Goal: Find specific page/section: Find specific page/section

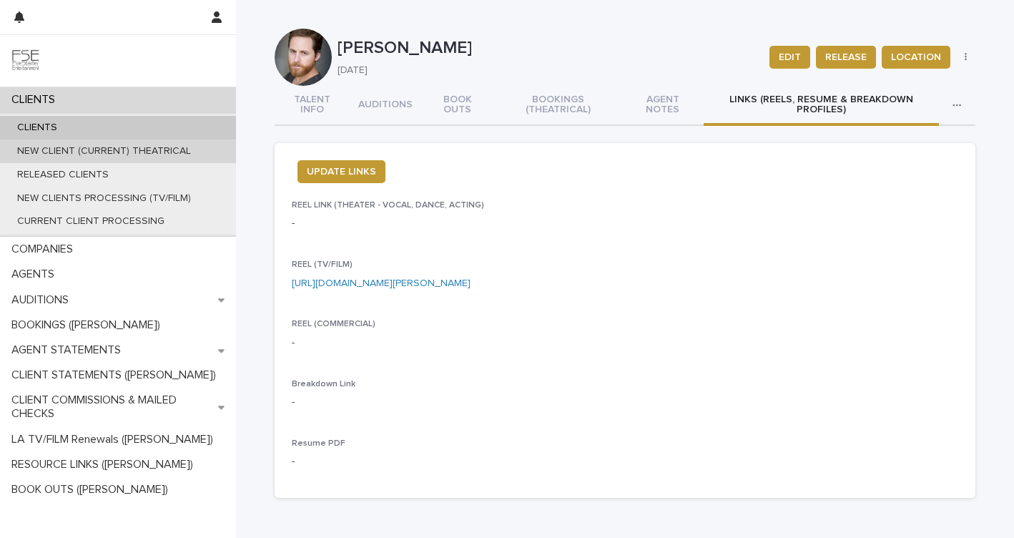
scroll to position [10, 0]
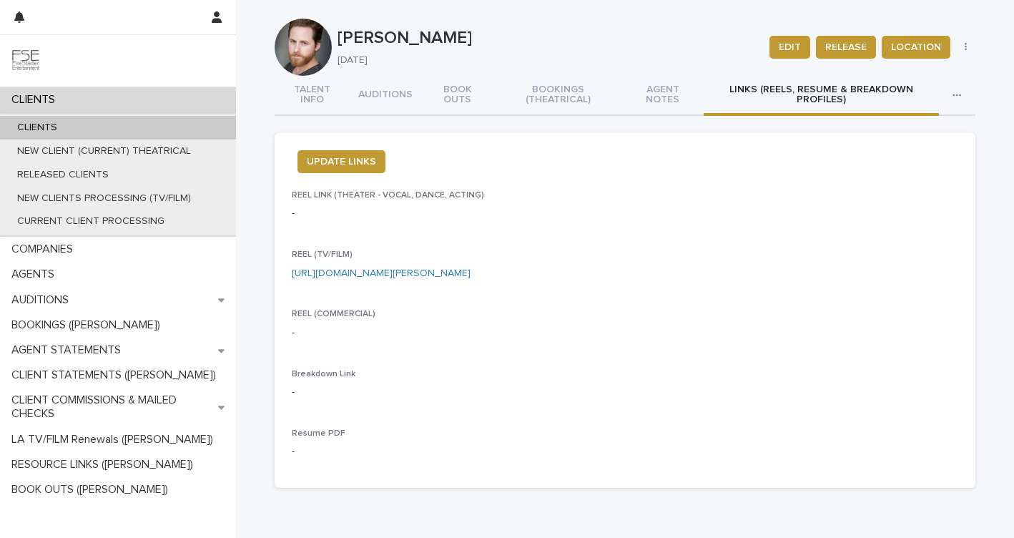
click at [69, 129] on div "CLIENTS" at bounding box center [118, 128] width 236 height 24
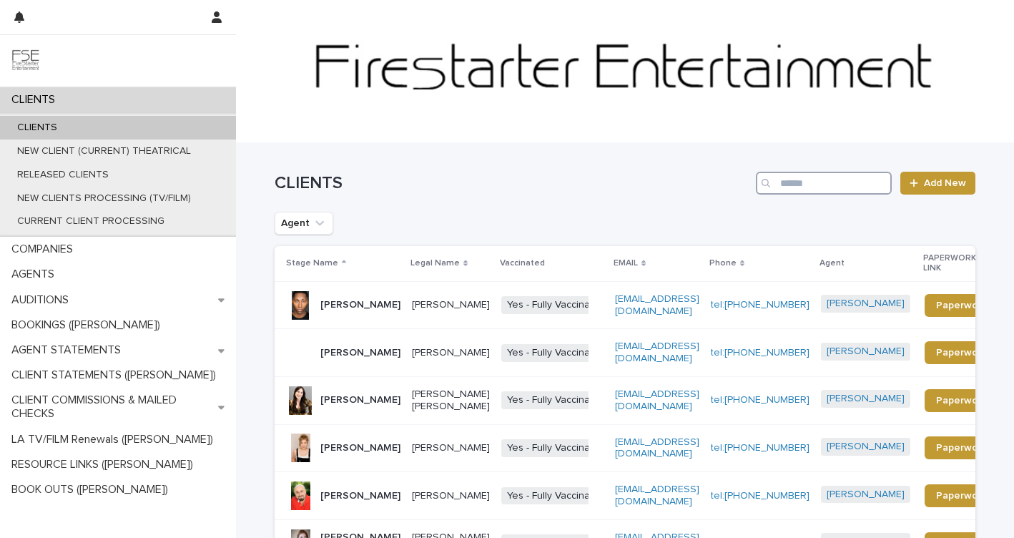
click at [812, 184] on input "Search" at bounding box center [824, 183] width 136 height 23
type input "*****"
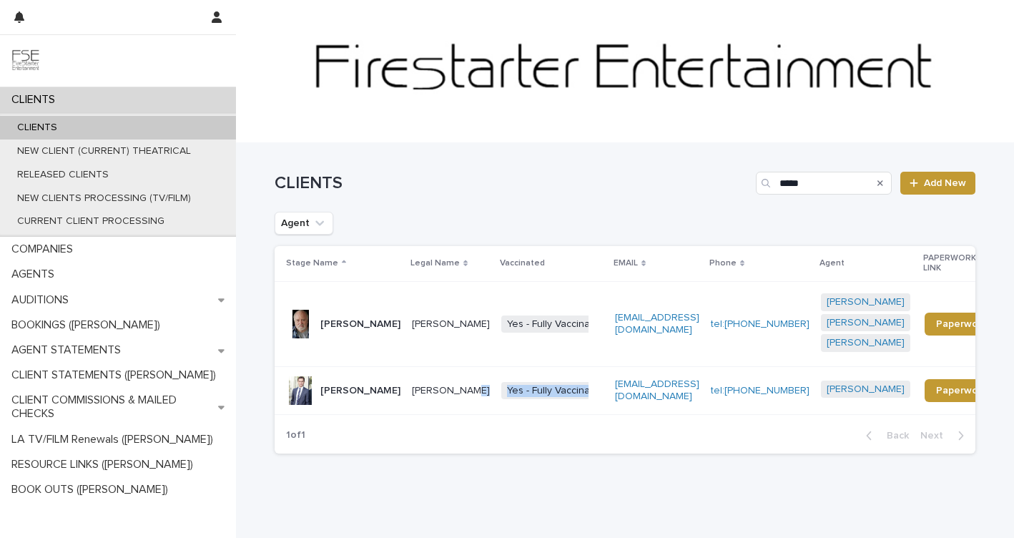
drag, startPoint x: 420, startPoint y: 378, endPoint x: 452, endPoint y: 389, distance: 34.2
click at [452, 389] on tr "[PERSON_NAME] [PERSON_NAME] Yes - Fully Vaccinated + 0 [EMAIL_ADDRESS][DOMAIN_N…" at bounding box center [648, 391] width 747 height 48
click at [412, 312] on div "[PERSON_NAME]" at bounding box center [451, 324] width 78 height 24
